Goal: Information Seeking & Learning: Learn about a topic

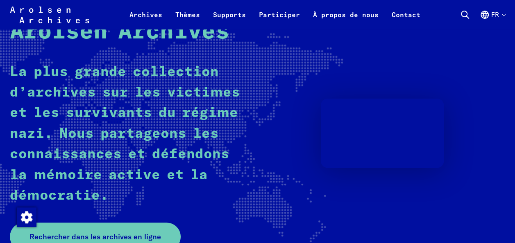
scroll to position [164, 0]
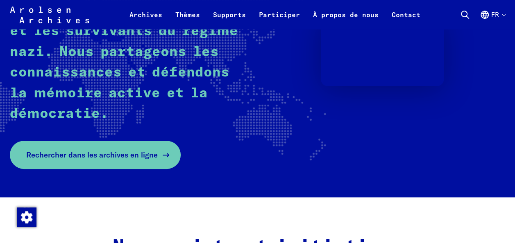
click at [117, 154] on span "Rechercher dans les archives en ligne" at bounding box center [91, 155] width 131 height 11
click at [129, 159] on span "Rechercher dans les archives en ligne" at bounding box center [91, 155] width 131 height 11
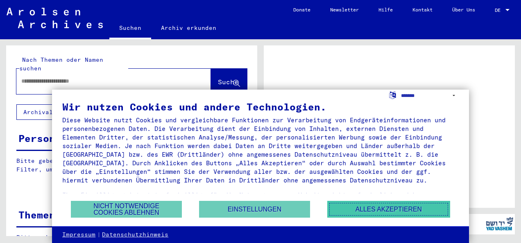
click at [368, 209] on button "Alles akzeptieren" at bounding box center [388, 209] width 123 height 17
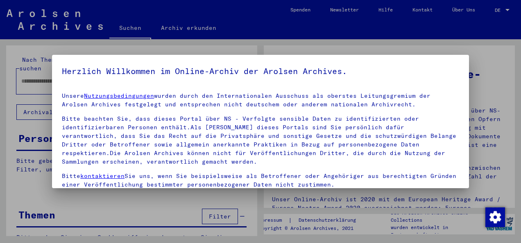
click at [436, 41] on div at bounding box center [260, 121] width 521 height 243
click at [494, 24] on div at bounding box center [260, 121] width 521 height 243
click at [493, 116] on div at bounding box center [260, 121] width 521 height 243
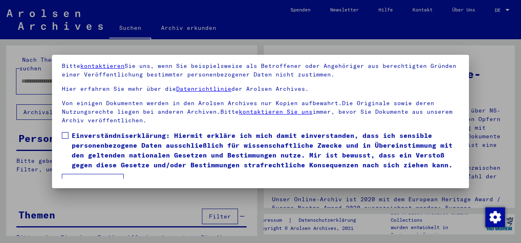
scroll to position [65, 0]
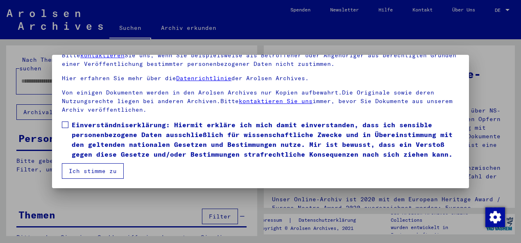
drag, startPoint x: 102, startPoint y: 169, endPoint x: 141, endPoint y: 165, distance: 39.5
click at [102, 168] on button "Ich stimme zu" at bounding box center [93, 171] width 62 height 16
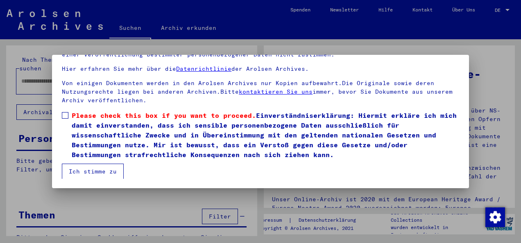
click at [503, 9] on div at bounding box center [260, 121] width 521 height 243
